Goal: Task Accomplishment & Management: Use online tool/utility

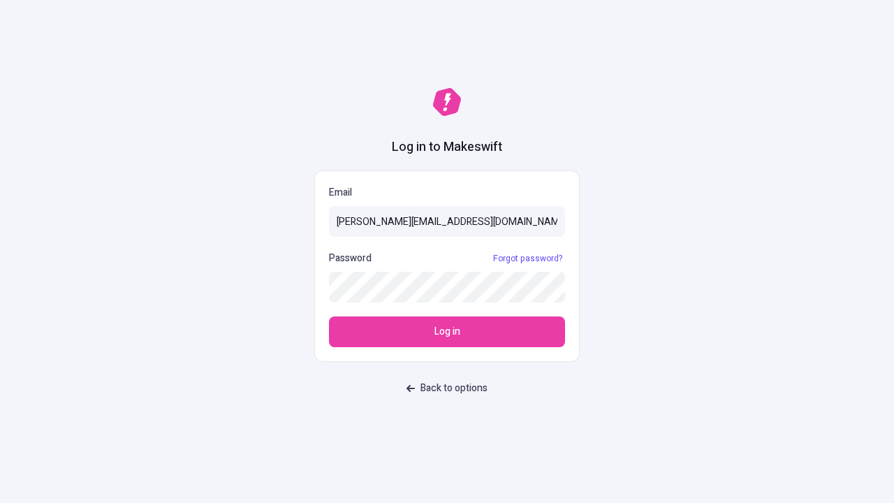
type input "[PERSON_NAME][EMAIL_ADDRESS][DOMAIN_NAME]"
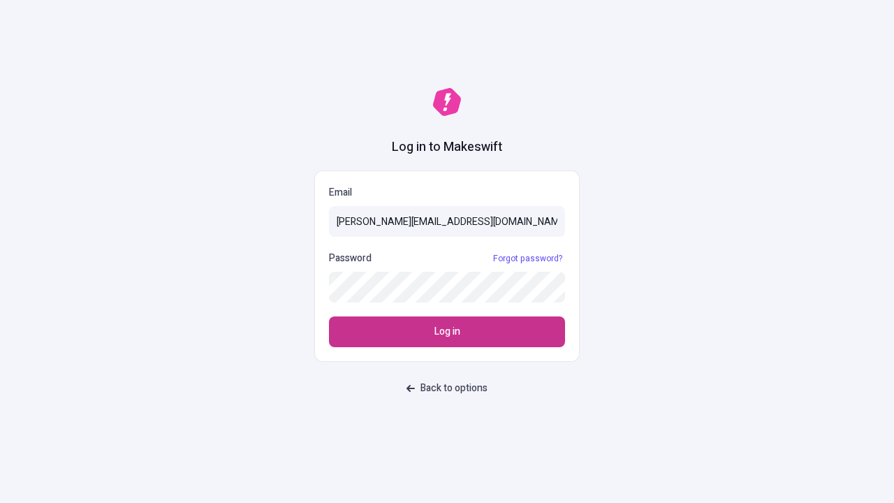
click at [447, 332] on span "Log in" at bounding box center [448, 331] width 26 height 15
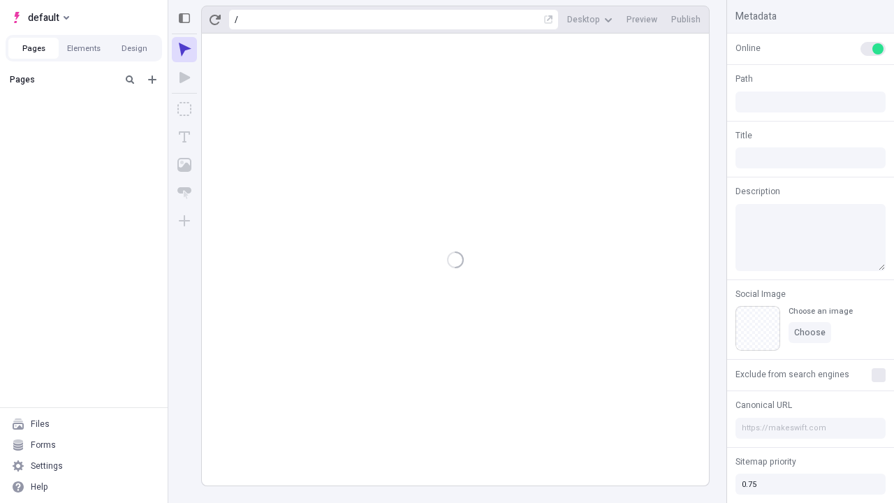
type input "/deep-link-demum"
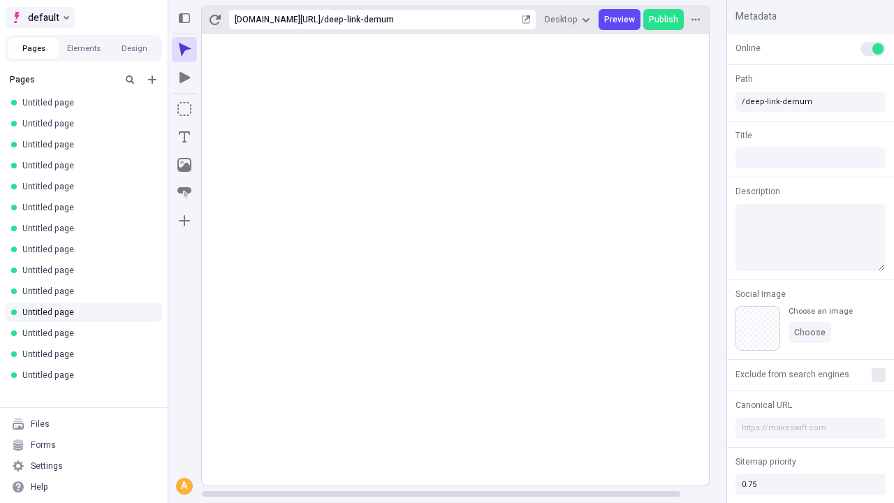
click at [39, 17] on span "default" at bounding box center [43, 17] width 31 height 17
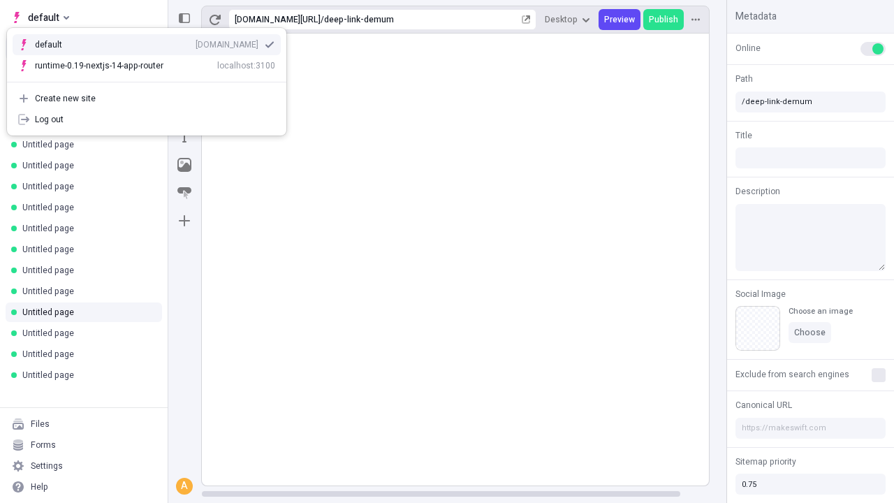
click at [196, 42] on div "qee9k4dy7d.staging.makeswift.site" at bounding box center [227, 44] width 63 height 11
click at [152, 80] on icon "Add new" at bounding box center [152, 79] width 8 height 8
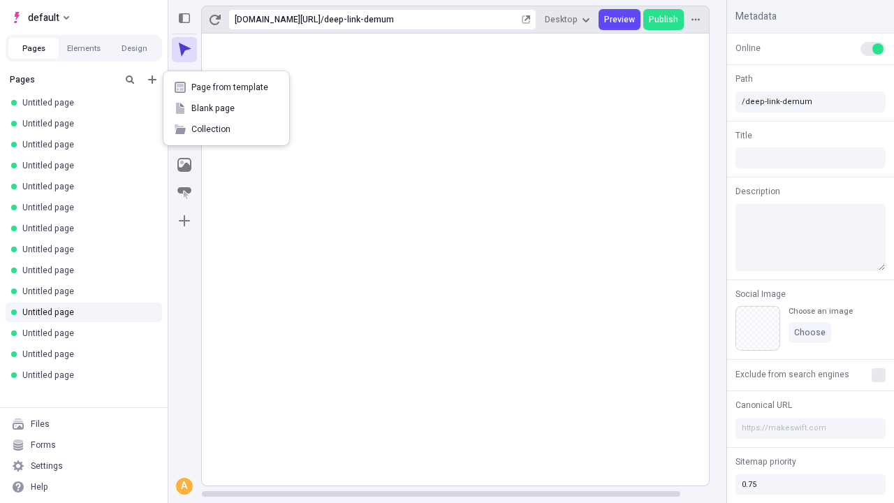
click at [226, 108] on span "Blank page" at bounding box center [234, 108] width 87 height 11
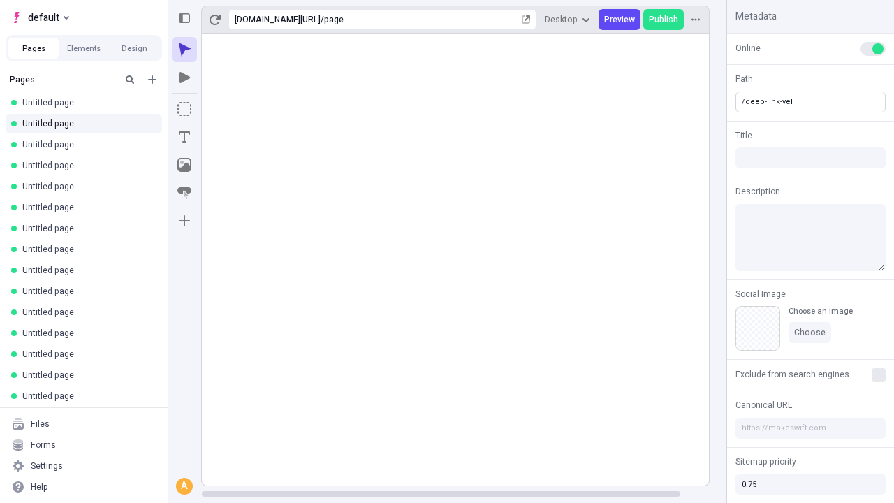
type input "/deep-link-vel"
